Goal: Navigation & Orientation: Find specific page/section

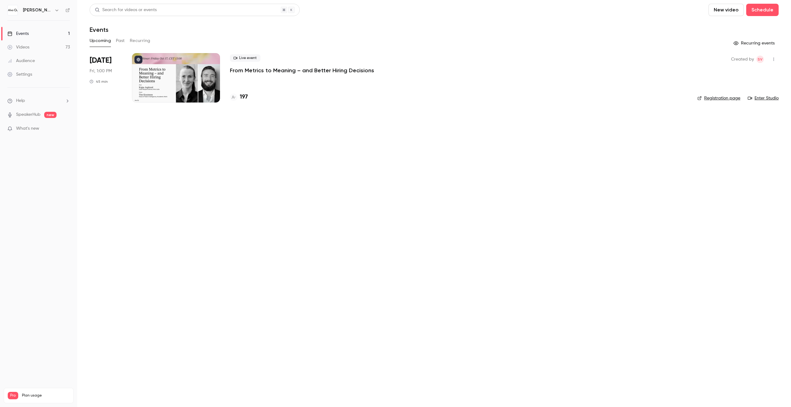
click at [33, 6] on div "[PERSON_NAME] Labs" at bounding box center [42, 9] width 38 height 7
click at [54, 10] on icon "button" at bounding box center [56, 10] width 5 height 5
click at [49, 51] on li "Switch channel 2" at bounding box center [51, 57] width 93 height 16
click at [73, 52] on div "Alva Academy" at bounding box center [60, 52] width 75 height 6
click at [54, 8] on icon "button" at bounding box center [56, 10] width 5 height 5
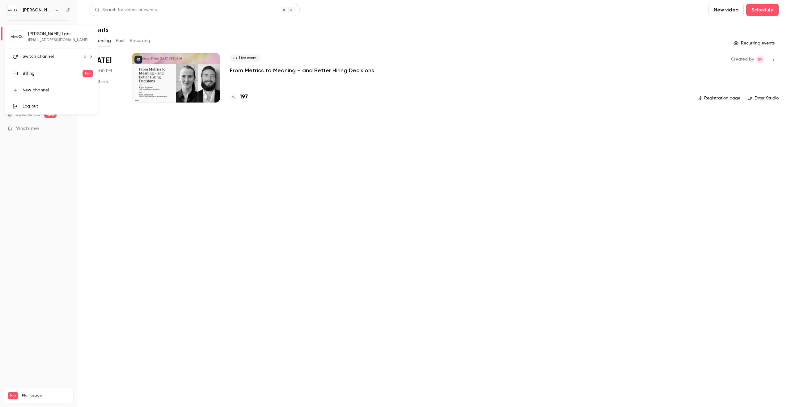
click at [304, 39] on div at bounding box center [395, 203] width 791 height 407
